Goal: Find specific page/section: Find specific page/section

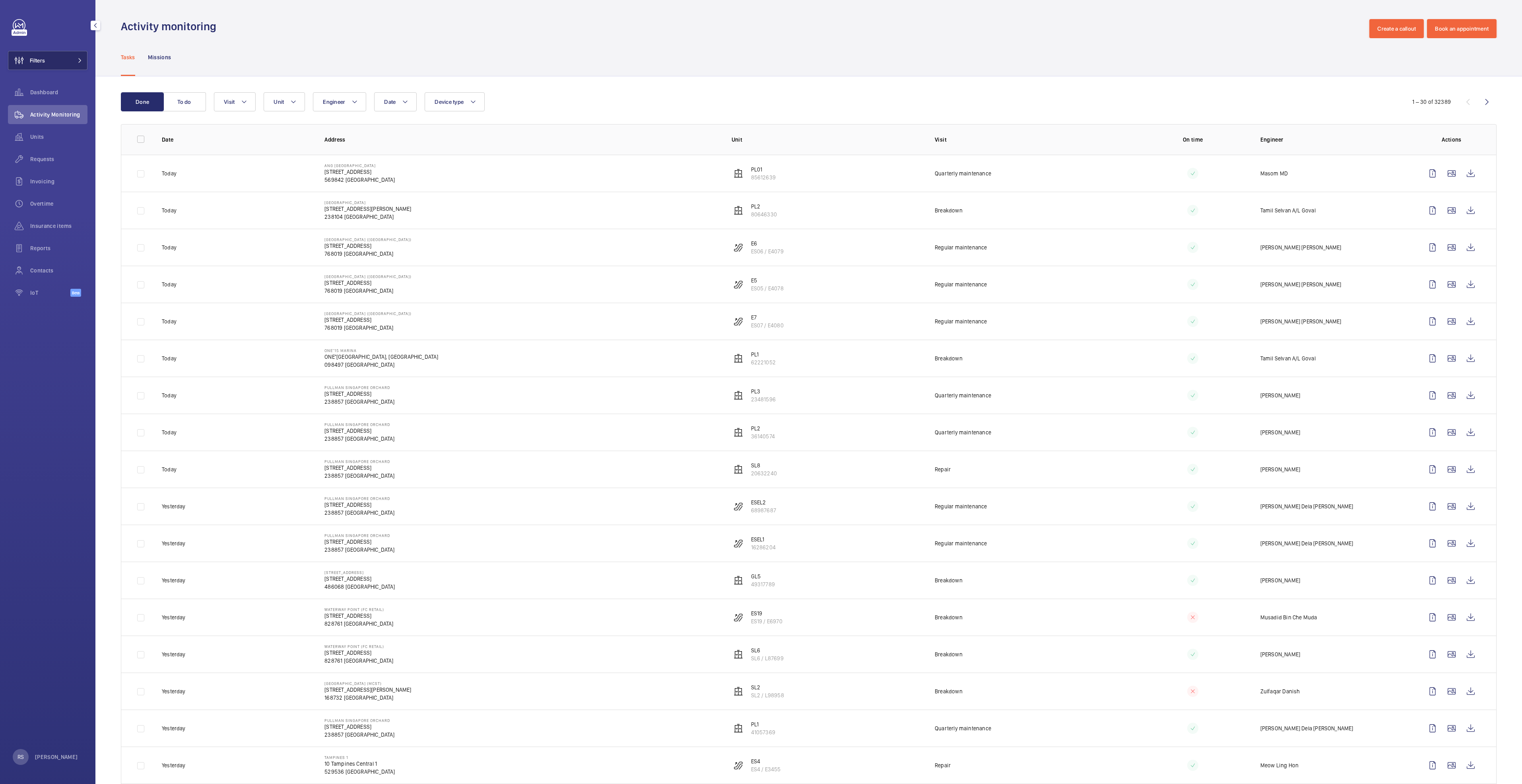
click at [81, 63] on button "Filters" at bounding box center [47, 60] width 79 height 19
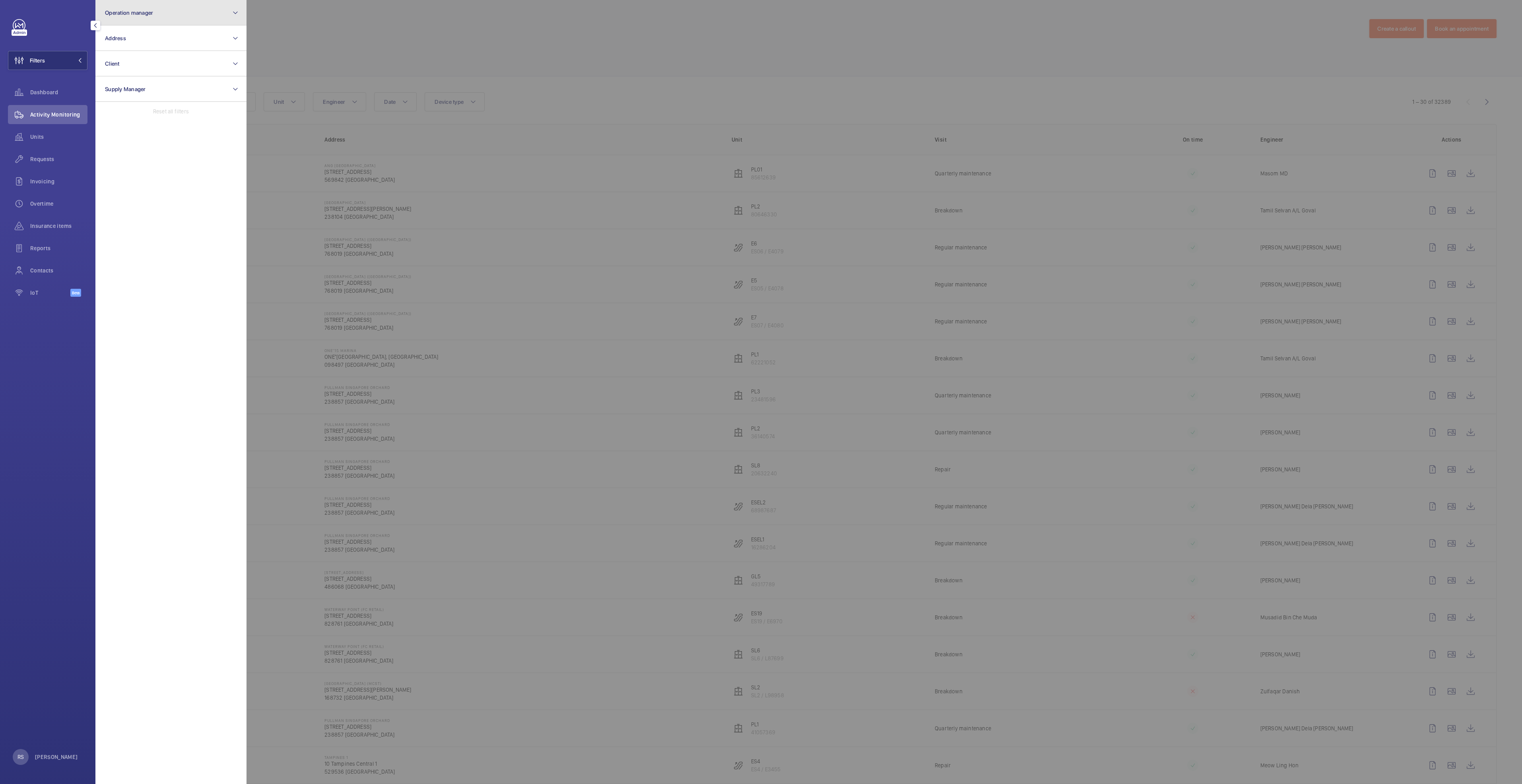
click at [126, 16] on button "Operation manager" at bounding box center [171, 13] width 151 height 26
click at [133, 84] on span "[PERSON_NAME]" at bounding box center [171, 83] width 109 height 8
click at [115, 84] on input "[PERSON_NAME]" at bounding box center [107, 83] width 16 height 16
checkbox input "true"
click at [376, 22] on div at bounding box center [1008, 392] width 1522 height 784
